Goal: Task Accomplishment & Management: Use online tool/utility

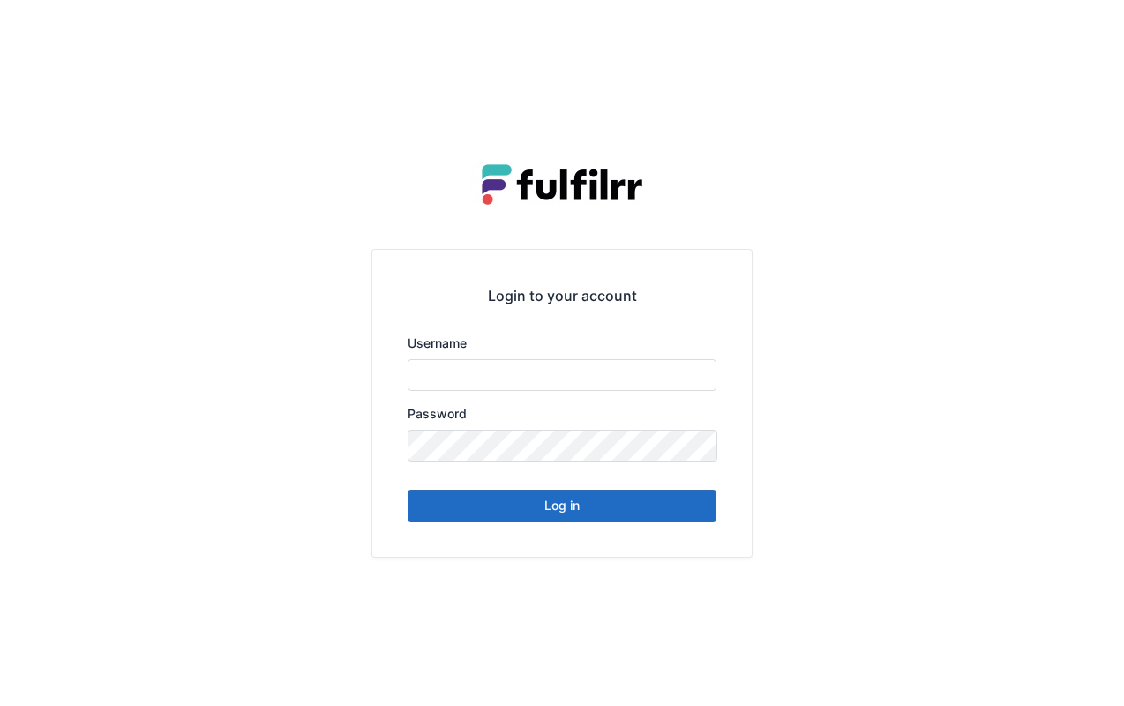
type input "******"
click at [566, 518] on button "Log in" at bounding box center [562, 506] width 309 height 32
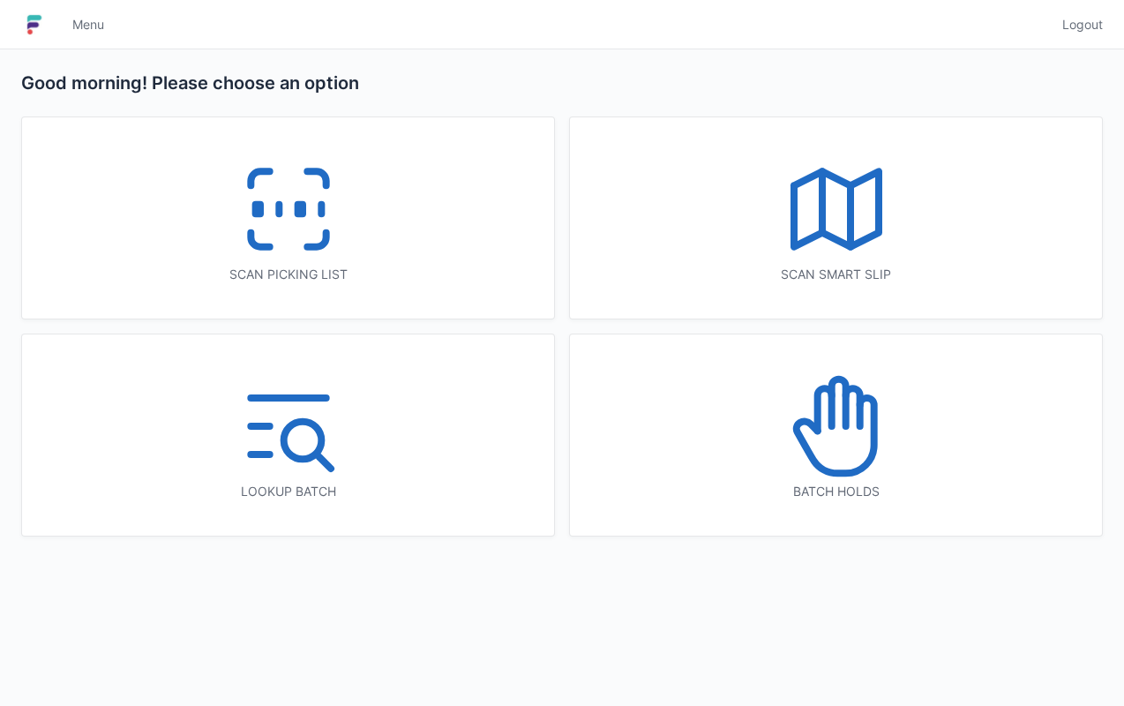
click at [822, 249] on icon at bounding box center [836, 209] width 113 height 113
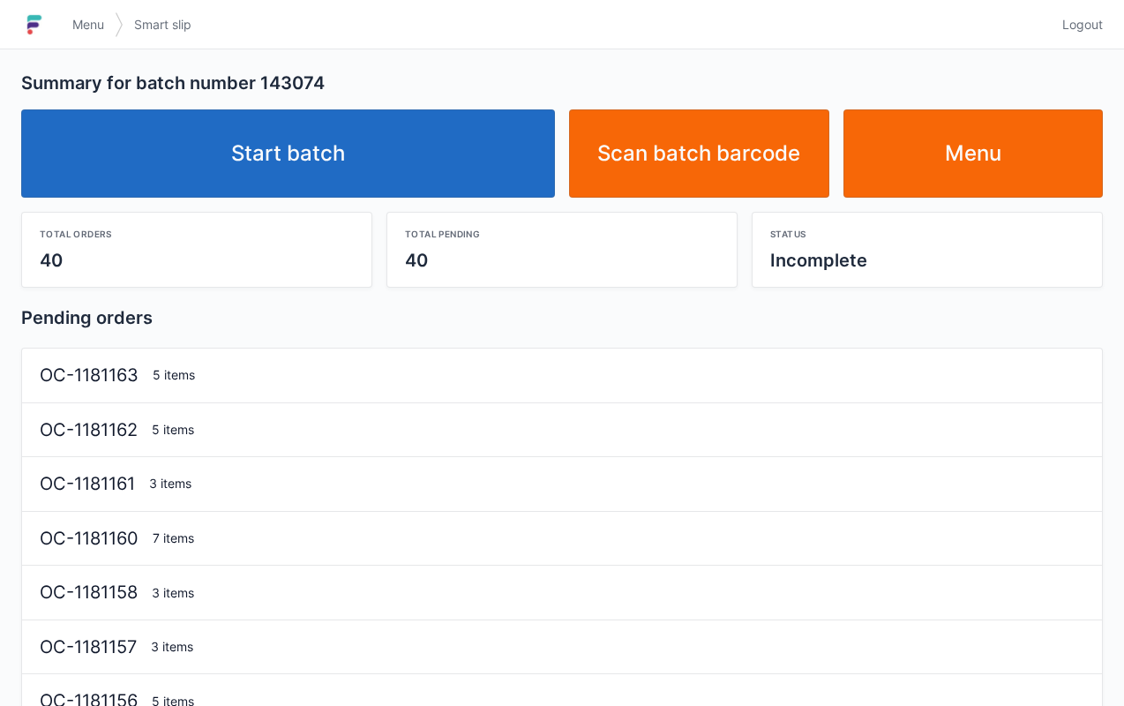
click at [376, 179] on link "Start batch" at bounding box center [288, 153] width 534 height 88
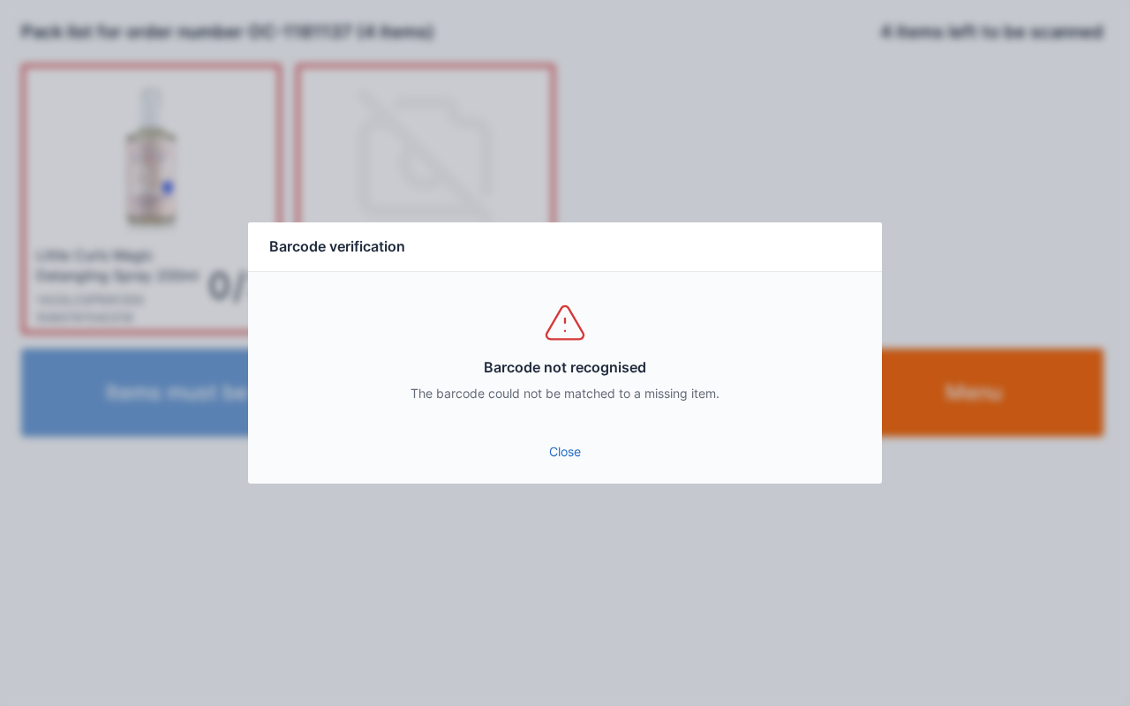
click at [560, 462] on link "Close" at bounding box center [564, 452] width 605 height 32
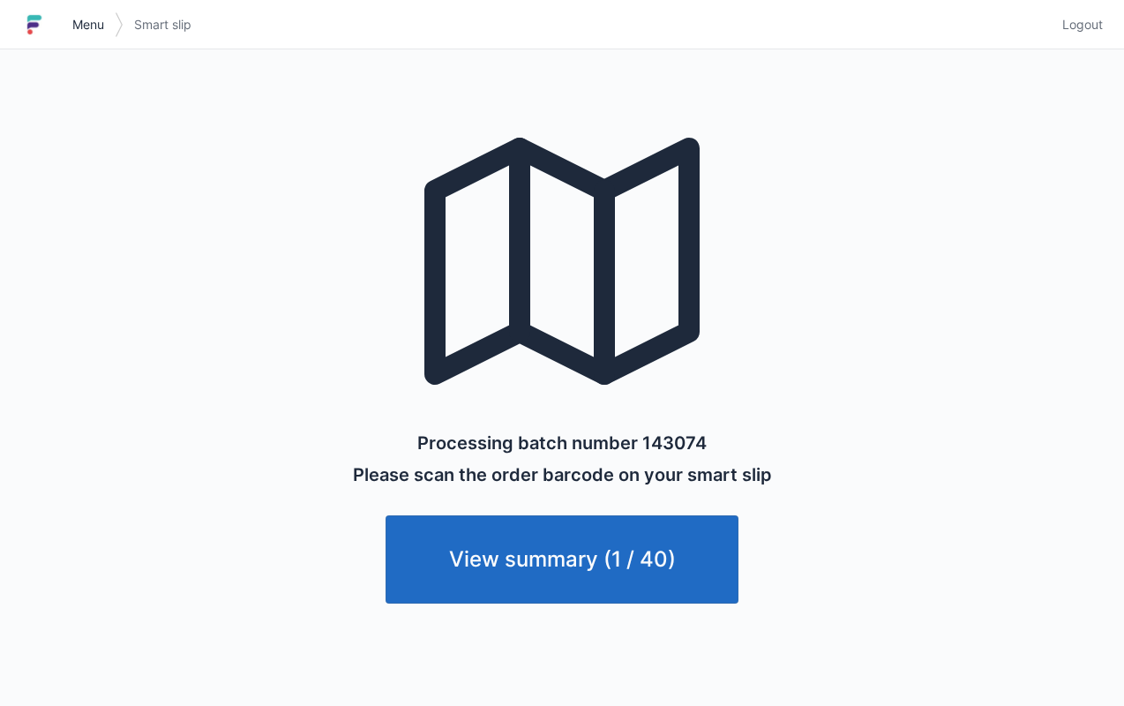
click at [72, 35] on link "Menu" at bounding box center [88, 25] width 53 height 32
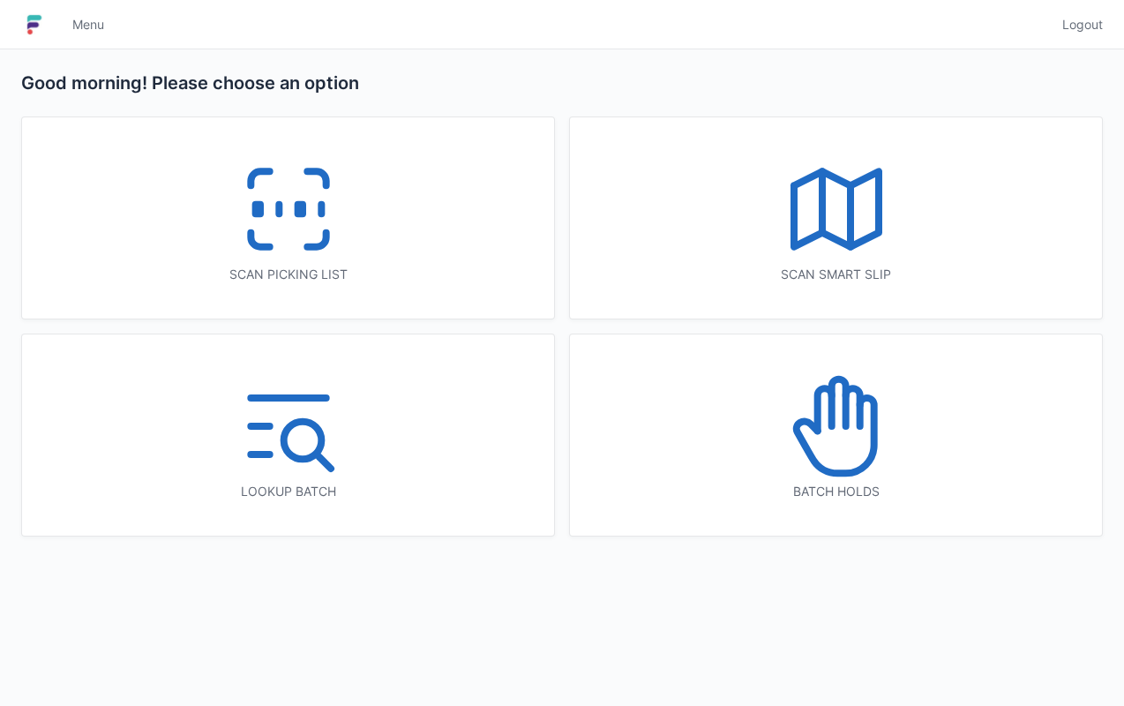
click at [279, 242] on icon at bounding box center [288, 209] width 113 height 113
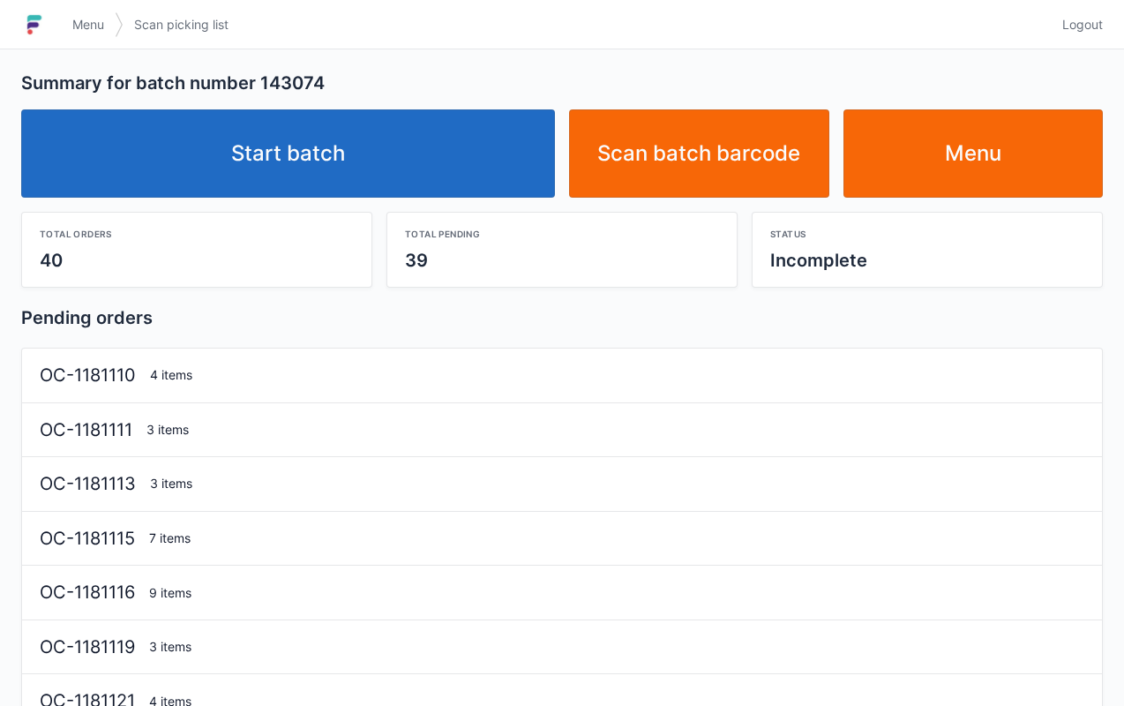
click at [360, 181] on link "Start batch" at bounding box center [288, 153] width 534 height 88
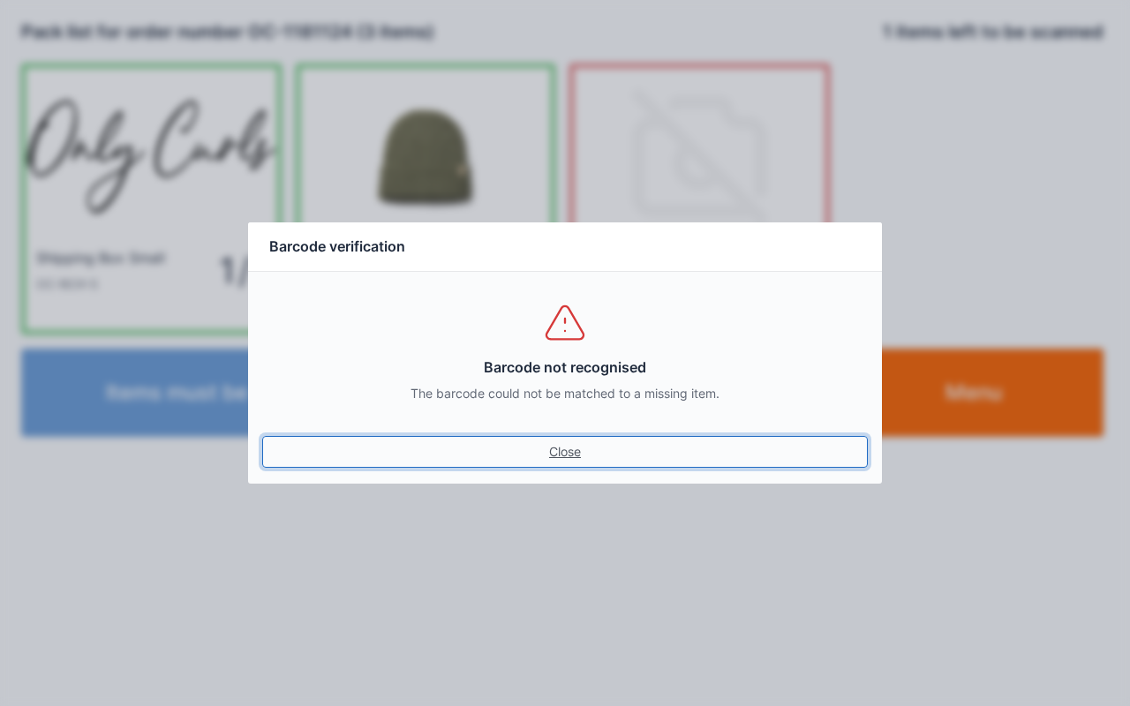
click at [574, 463] on link "Close" at bounding box center [564, 452] width 605 height 32
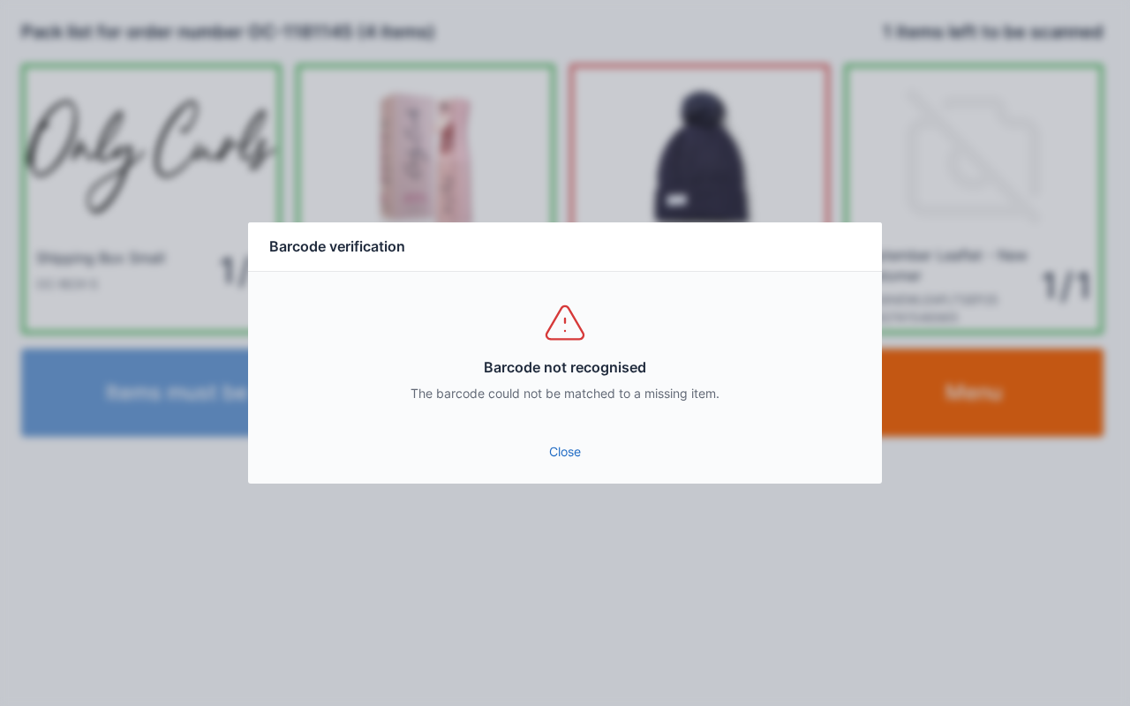
click at [560, 464] on link "Close" at bounding box center [564, 452] width 605 height 32
click at [570, 479] on div "Close" at bounding box center [565, 457] width 634 height 53
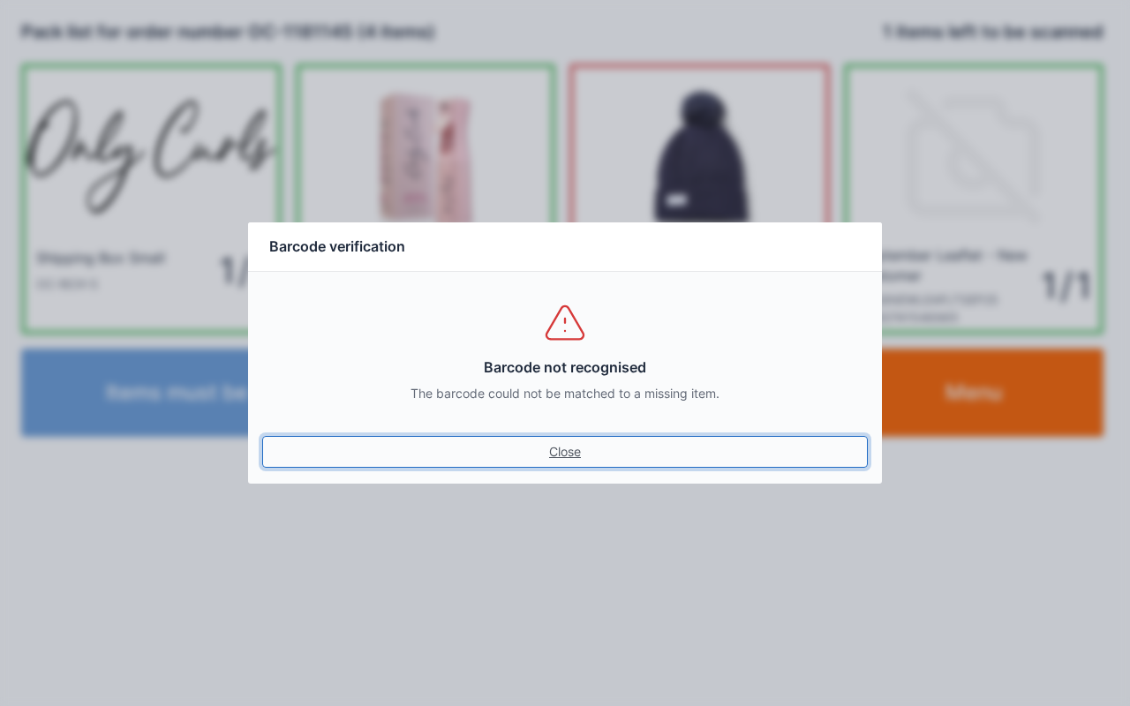
click at [572, 448] on link "Close" at bounding box center [564, 452] width 605 height 32
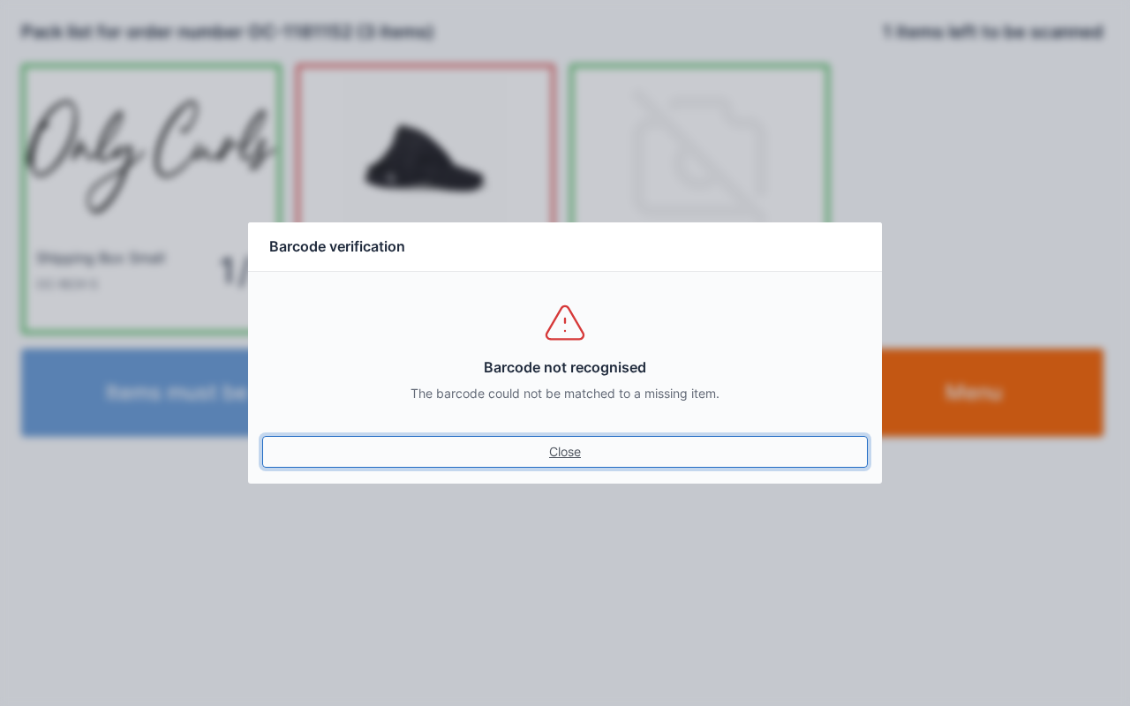
click at [537, 448] on link "Close" at bounding box center [564, 452] width 605 height 32
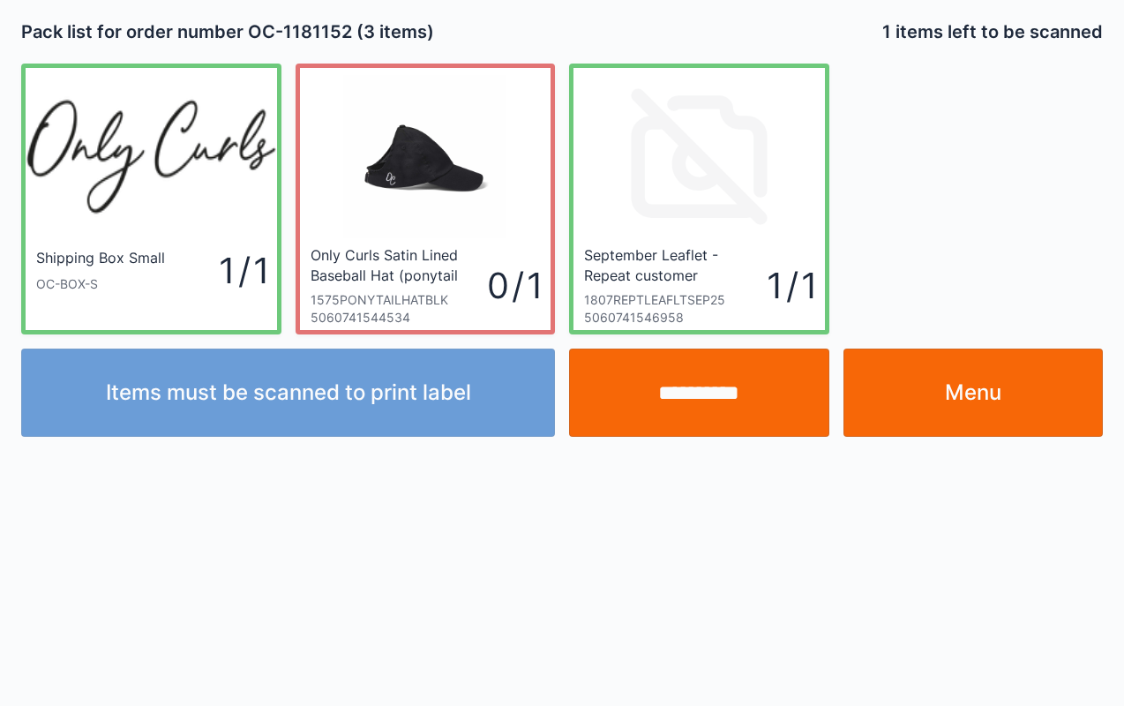
click at [709, 404] on input "**********" at bounding box center [699, 393] width 260 height 88
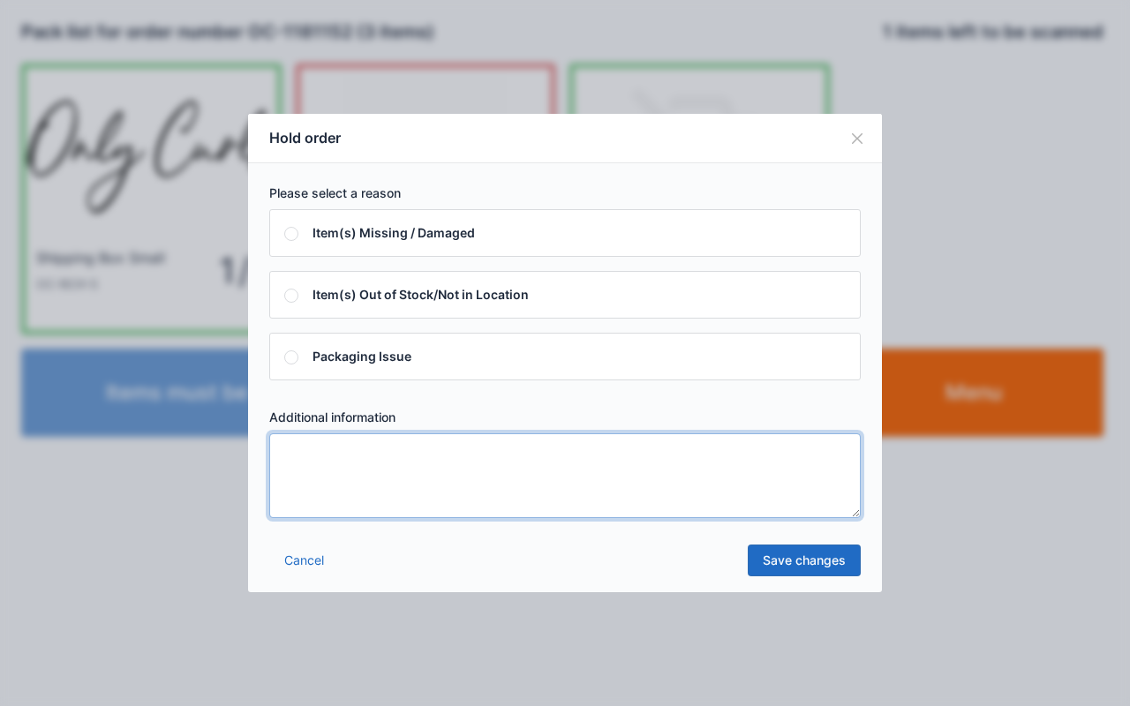
click at [341, 485] on textarea at bounding box center [564, 475] width 591 height 85
type textarea "****"
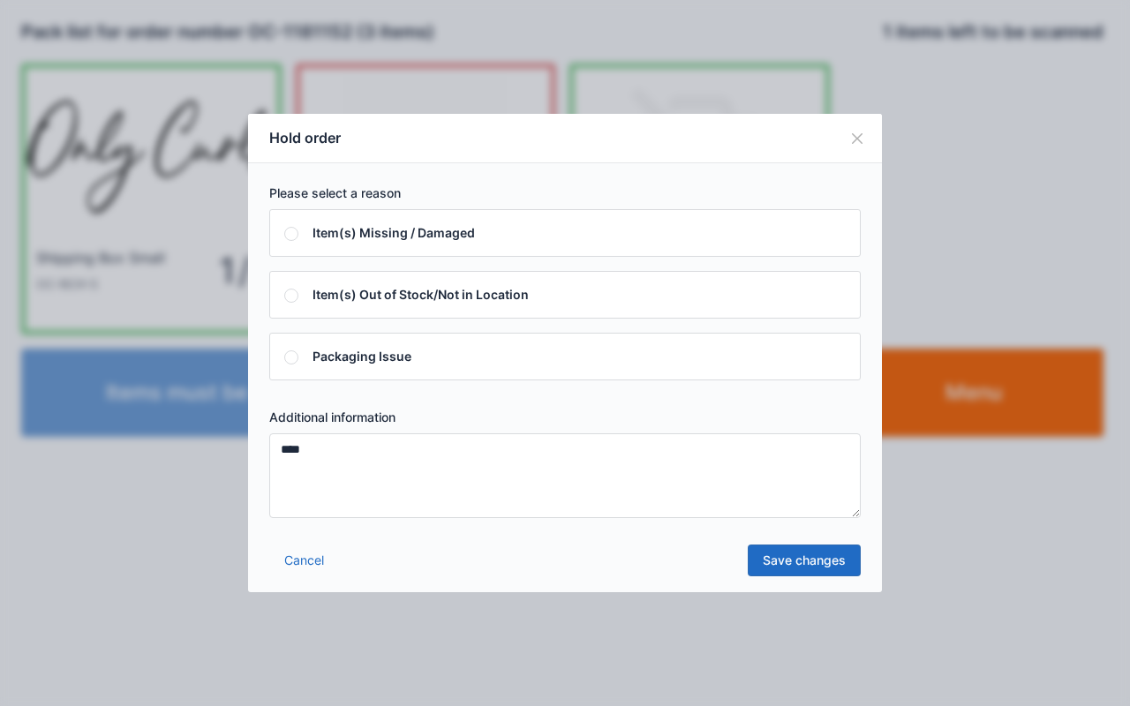
click at [813, 545] on link "Save changes" at bounding box center [803, 560] width 113 height 32
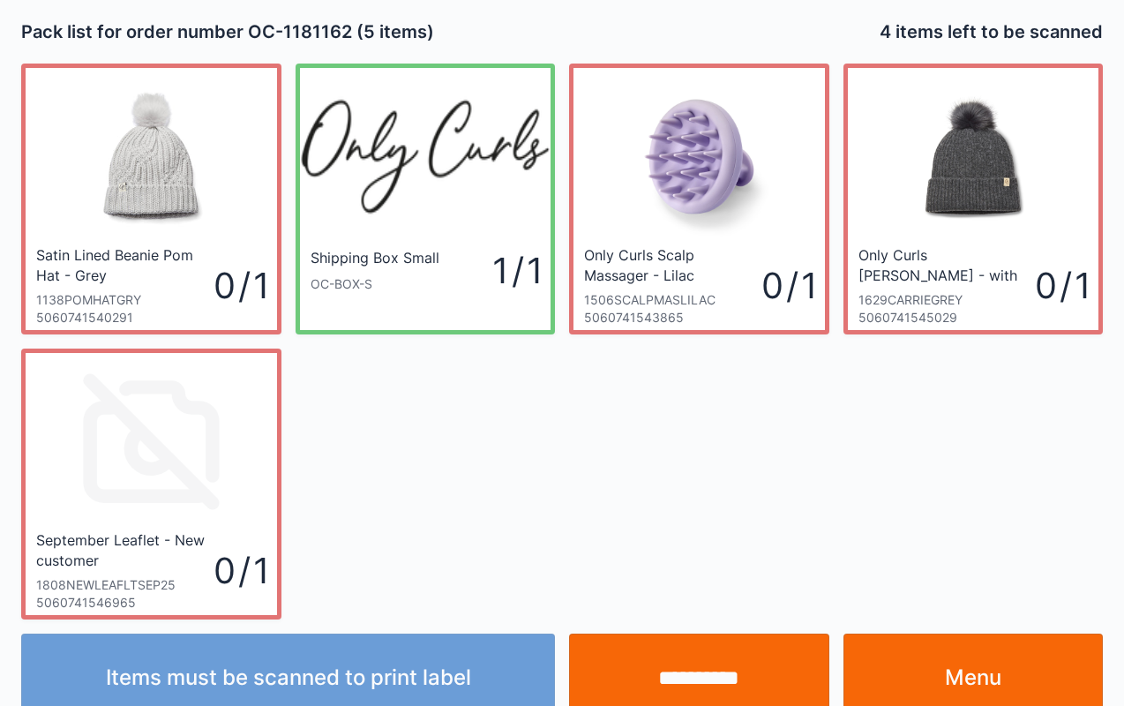
click at [667, 664] on input "**********" at bounding box center [699, 678] width 260 height 88
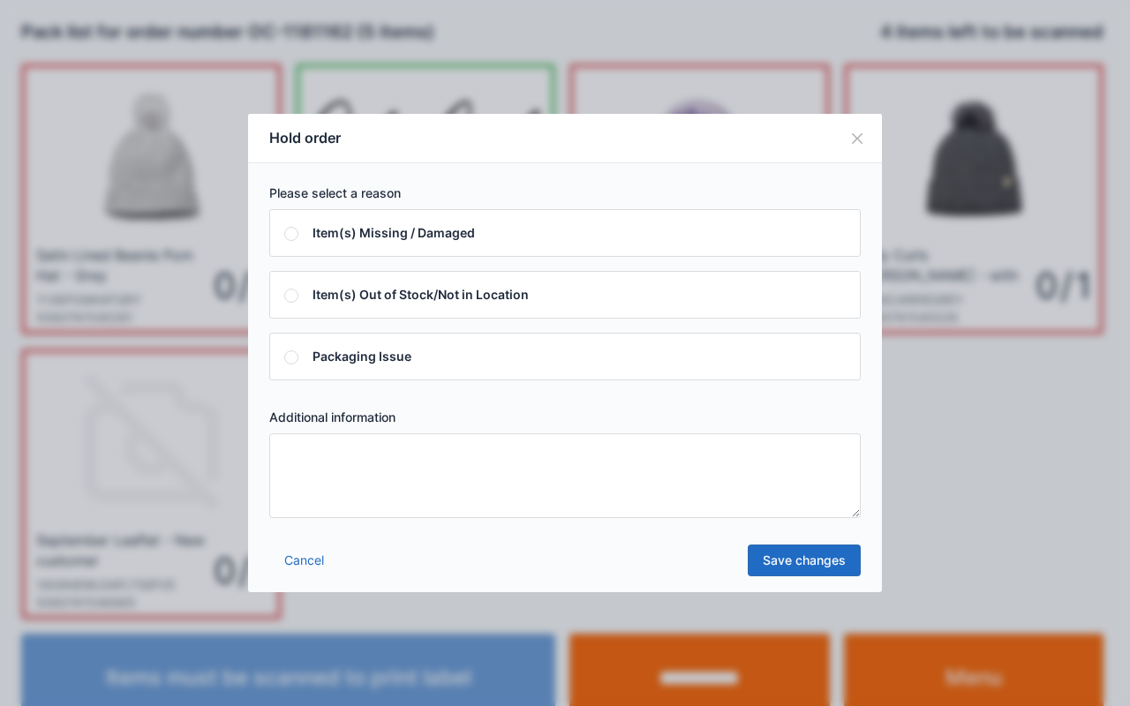
click at [371, 480] on textarea at bounding box center [564, 475] width 591 height 85
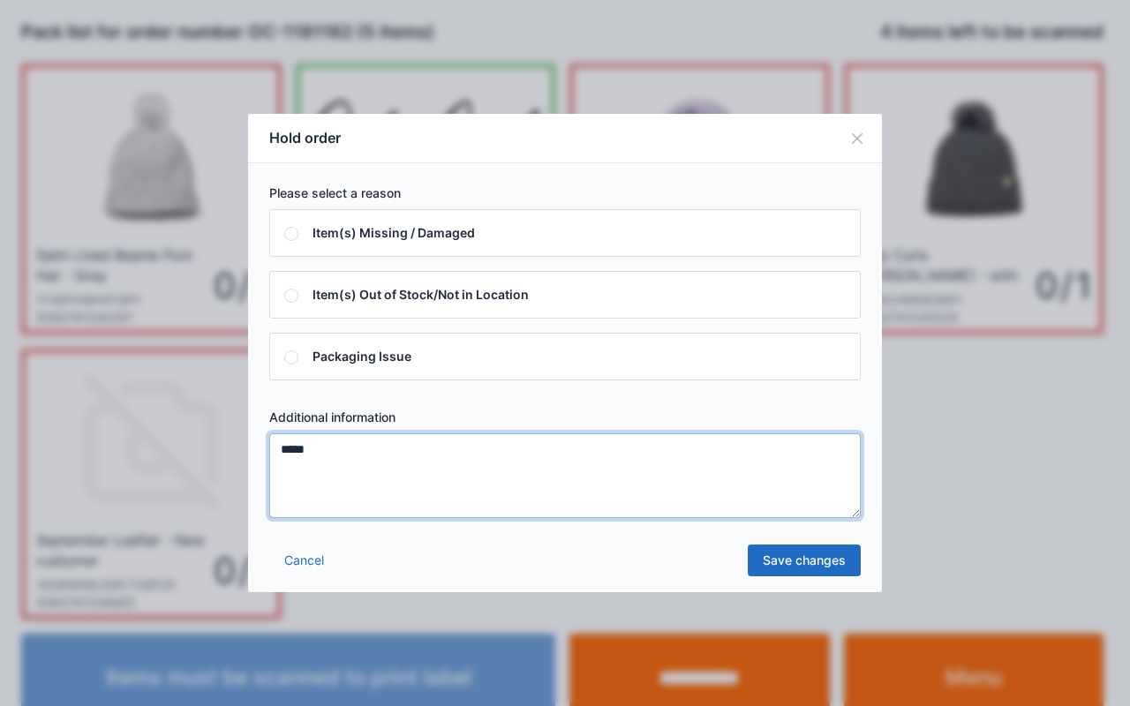
type textarea "****"
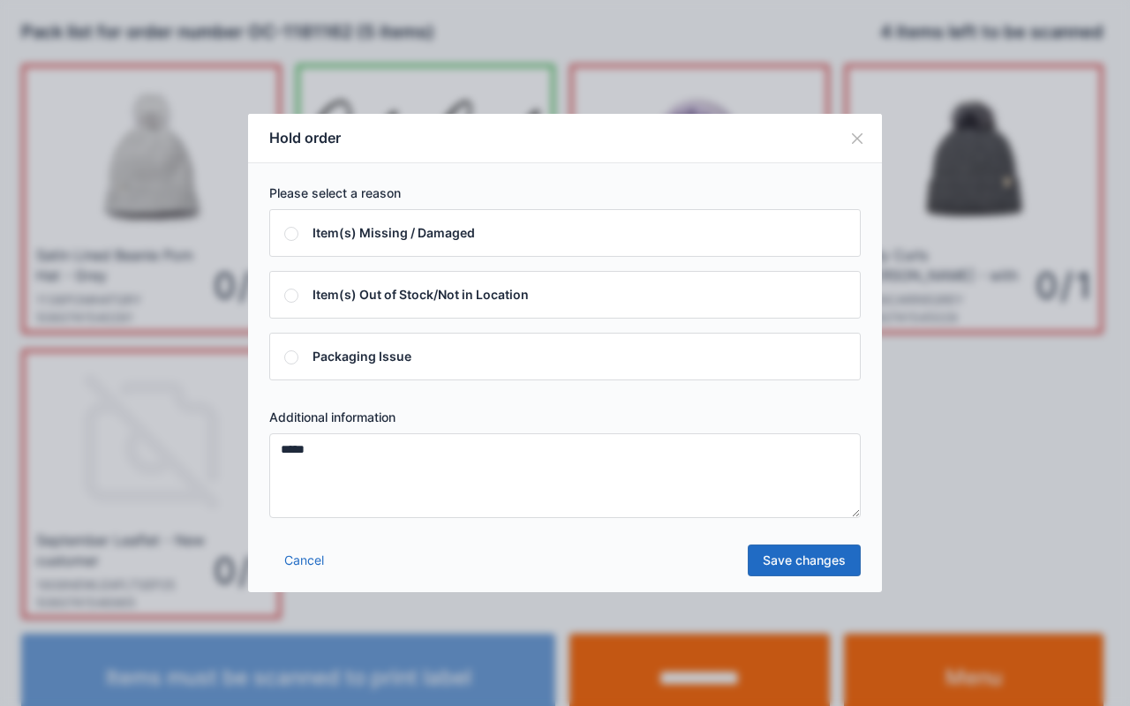
click at [810, 564] on link "Save changes" at bounding box center [803, 560] width 113 height 32
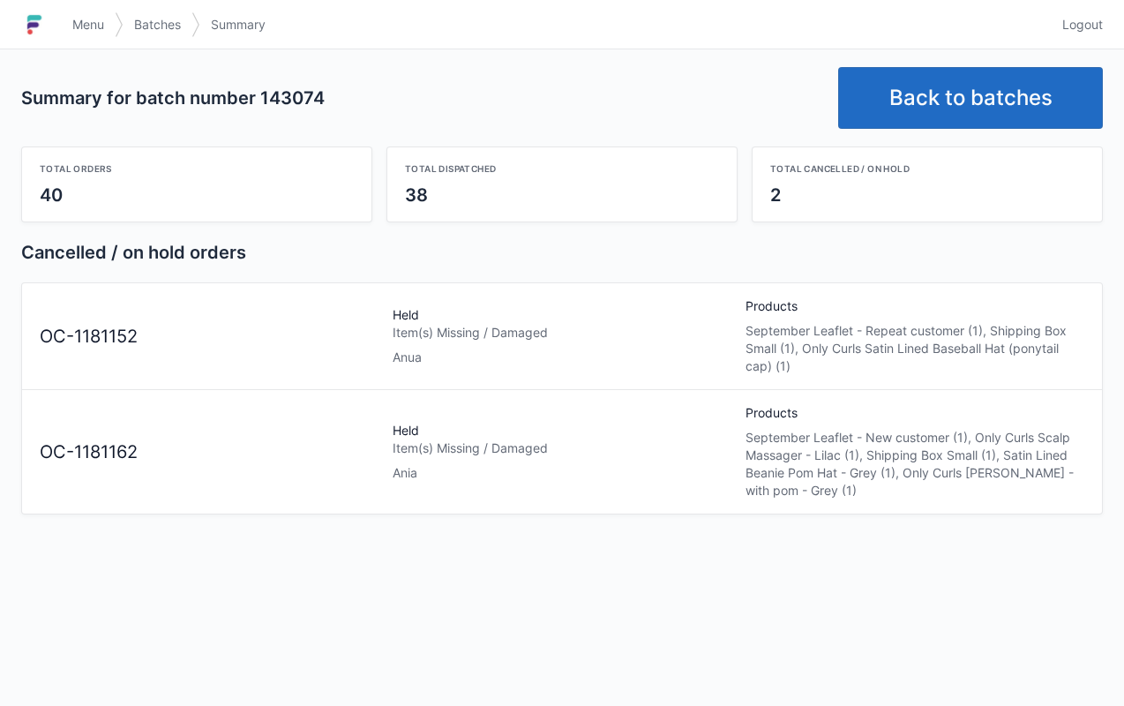
click at [98, 23] on span "Menu" at bounding box center [88, 25] width 32 height 18
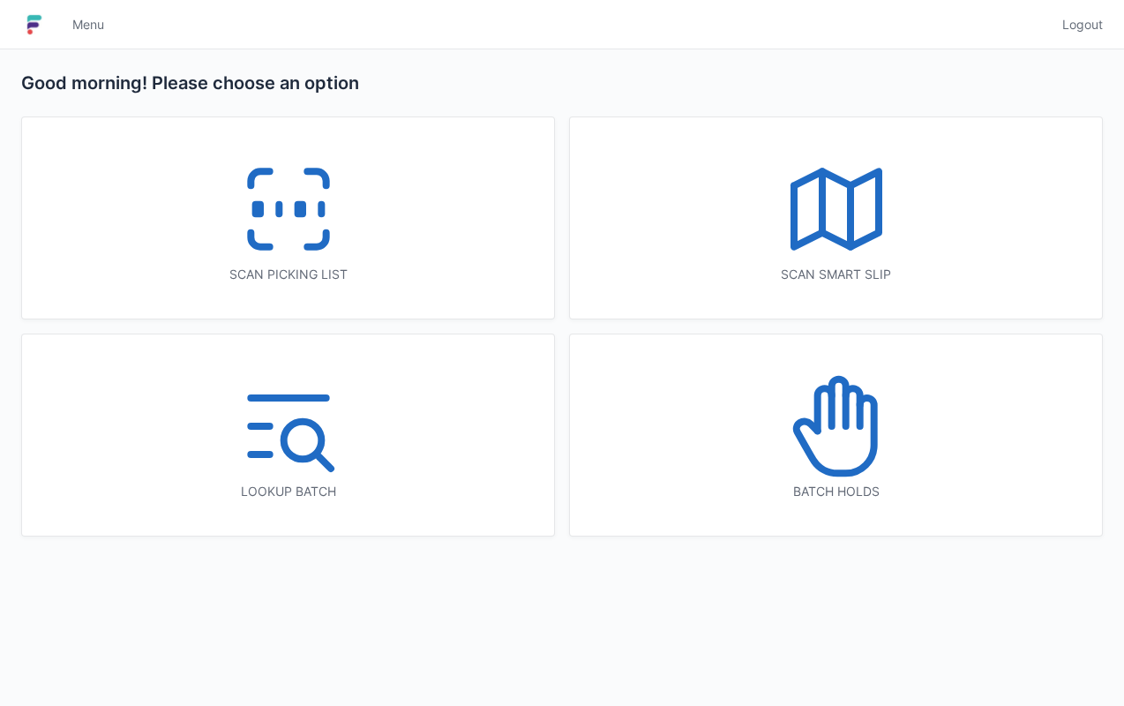
click at [840, 469] on icon at bounding box center [835, 435] width 78 height 75
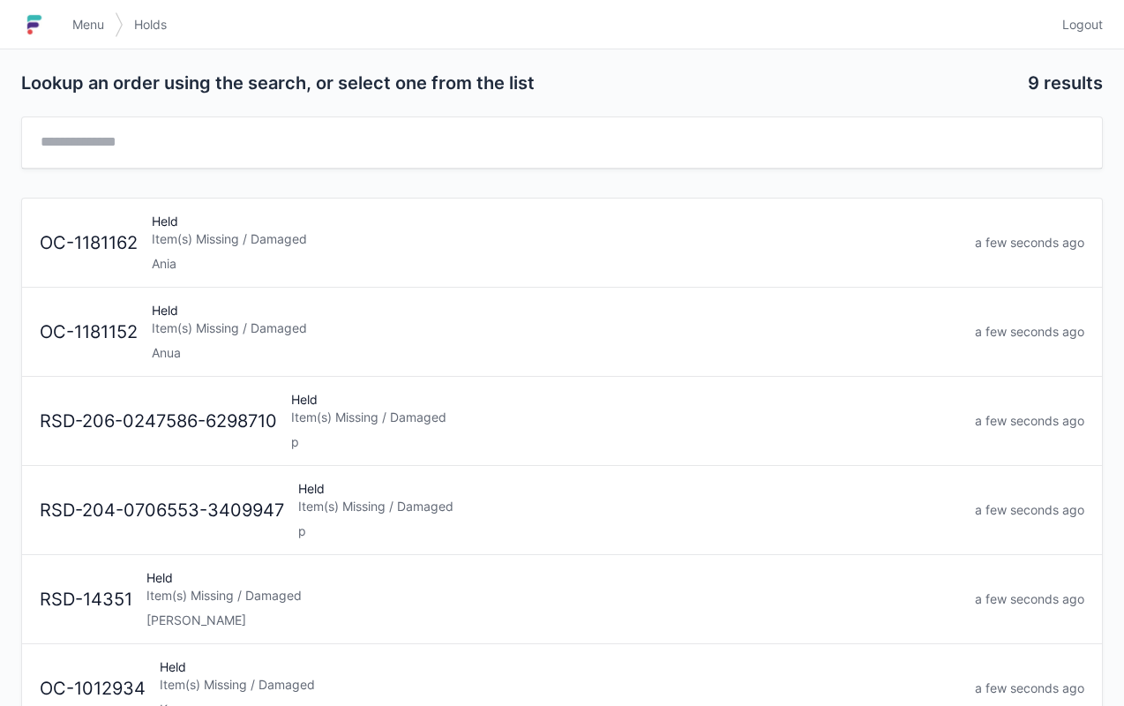
click at [219, 344] on div "Anua" at bounding box center [556, 353] width 809 height 18
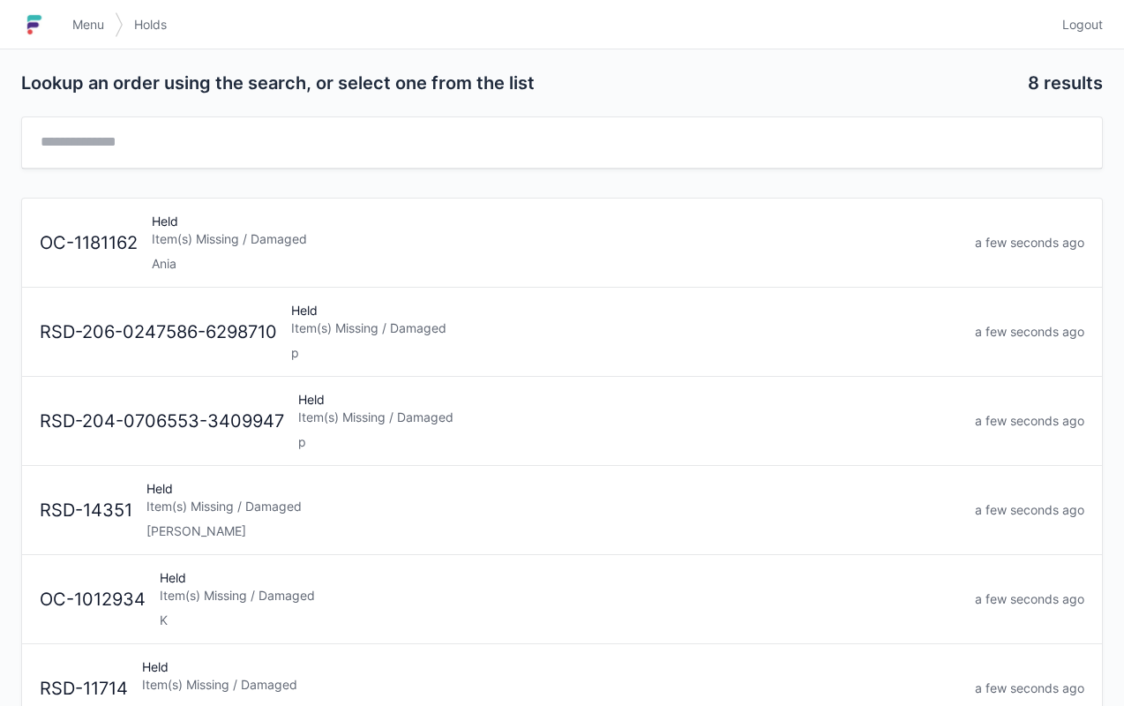
click at [78, 32] on span "Menu" at bounding box center [88, 25] width 32 height 18
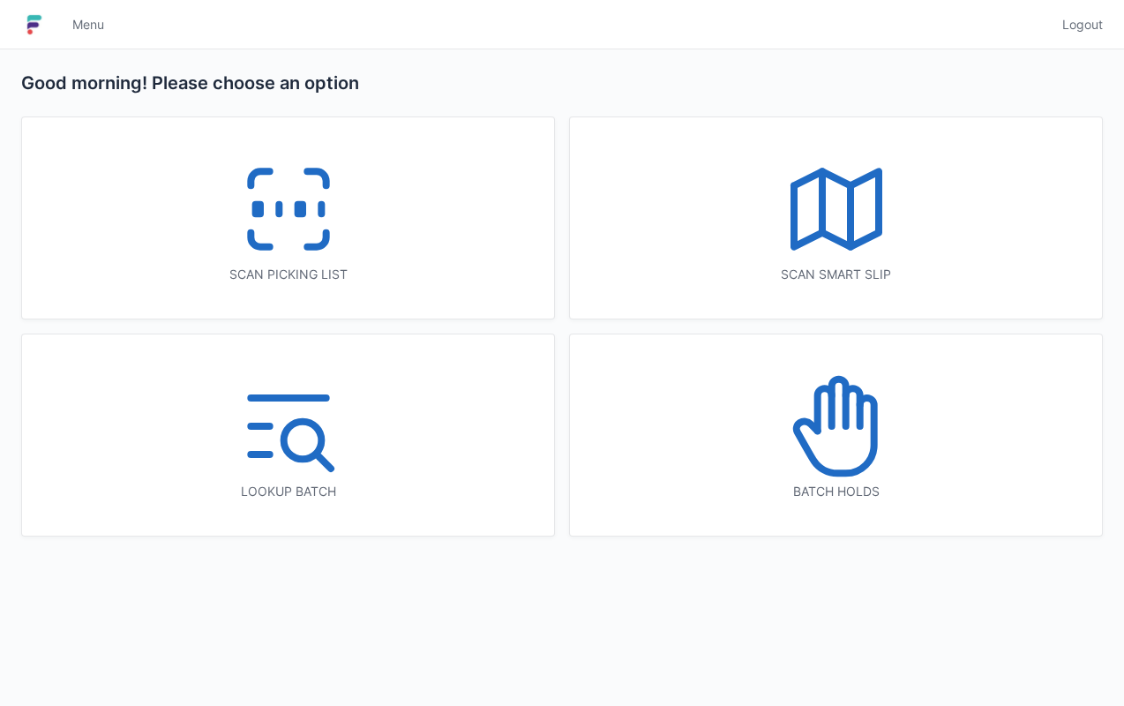
click at [288, 234] on icon at bounding box center [288, 209] width 113 height 113
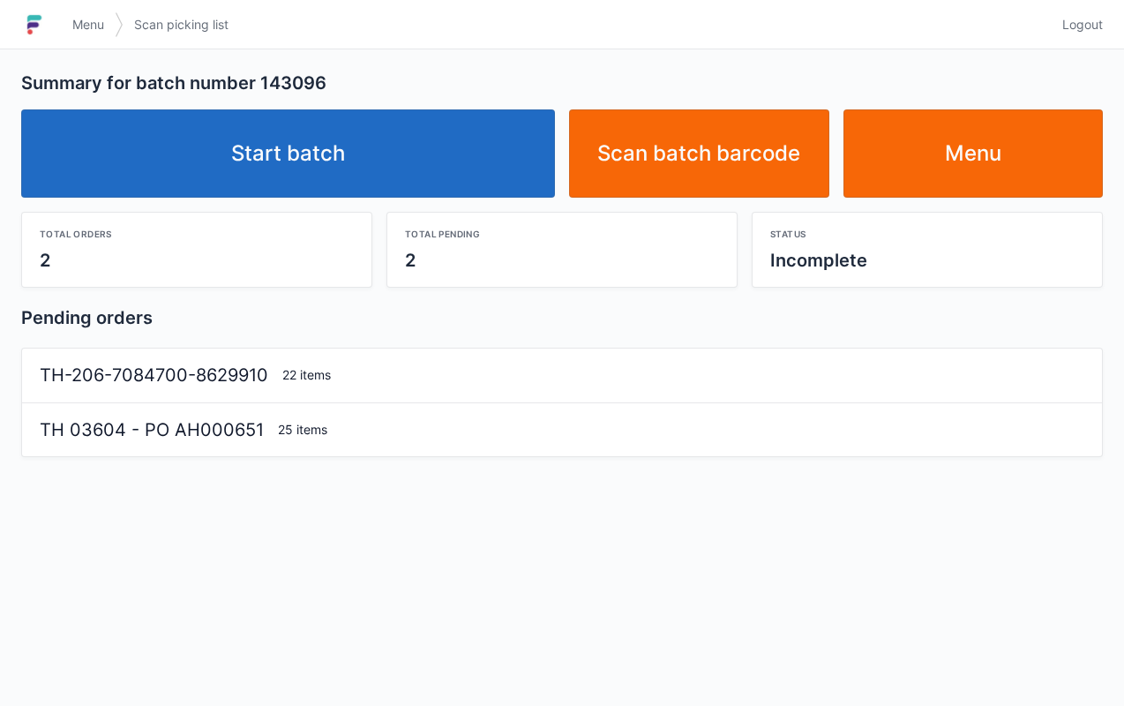
click at [371, 191] on link "Start batch" at bounding box center [288, 153] width 534 height 88
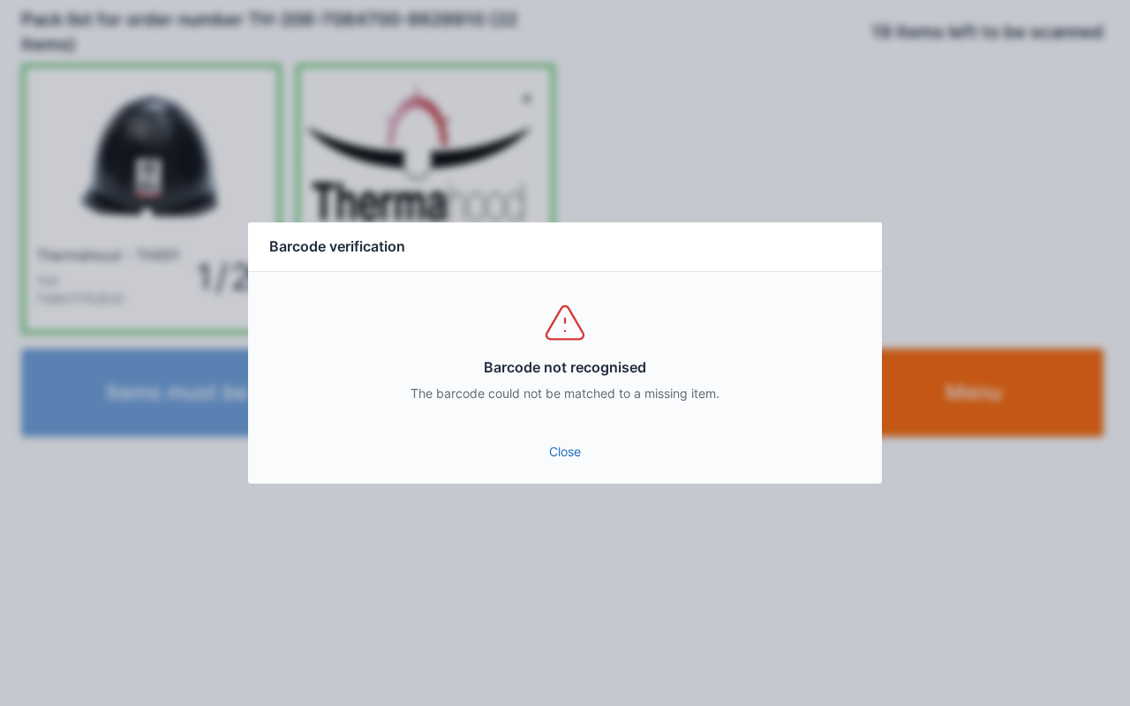
click at [550, 461] on link "Close" at bounding box center [564, 452] width 605 height 32
click at [557, 459] on link "Close" at bounding box center [564, 452] width 605 height 32
click at [569, 462] on link "Close" at bounding box center [564, 452] width 605 height 32
click at [554, 464] on link "Close" at bounding box center [564, 452] width 605 height 32
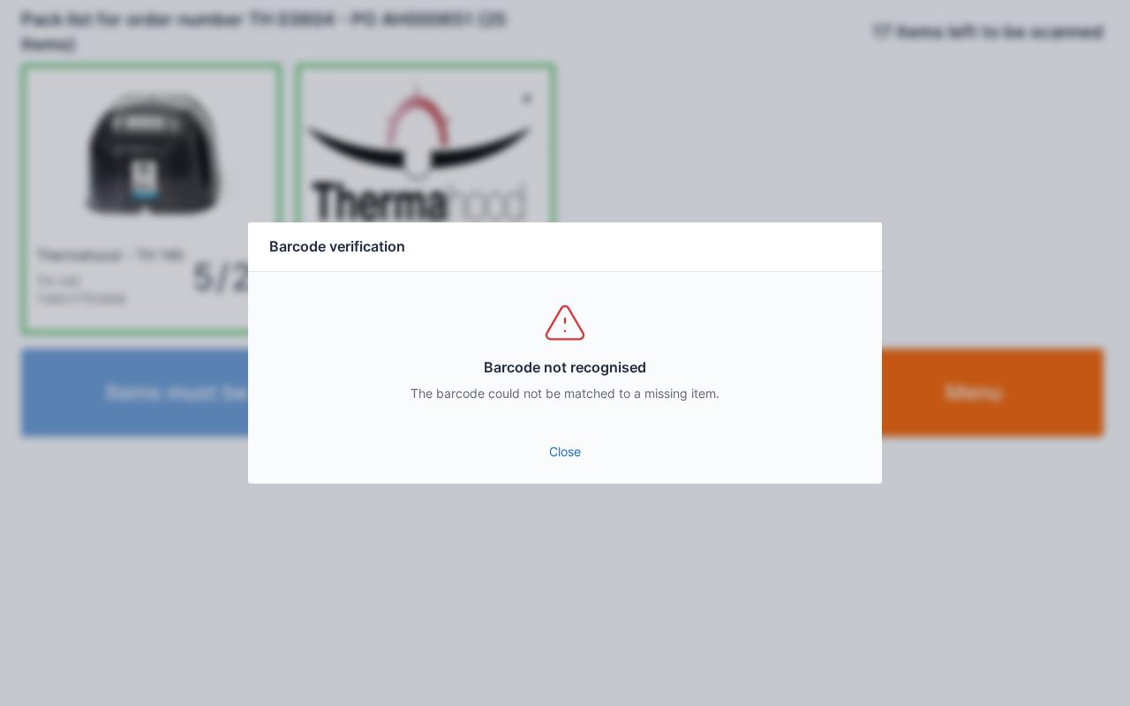
click at [575, 466] on link "Close" at bounding box center [564, 452] width 605 height 32
click at [559, 466] on link "Close" at bounding box center [564, 452] width 605 height 32
click at [565, 455] on link "Close" at bounding box center [564, 452] width 605 height 32
click at [565, 453] on link "Close" at bounding box center [564, 452] width 605 height 32
